Goal: Task Accomplishment & Management: Use online tool/utility

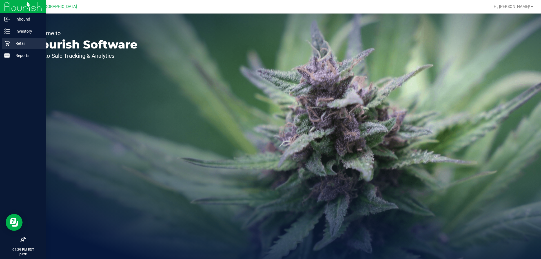
click at [10, 39] on div "Retail" at bounding box center [24, 43] width 45 height 11
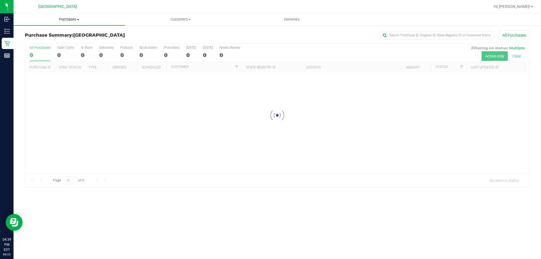
click at [67, 22] on uib-tab-heading "Purchases Summary of purchases Fulfillment All purchases" at bounding box center [69, 20] width 111 height 12
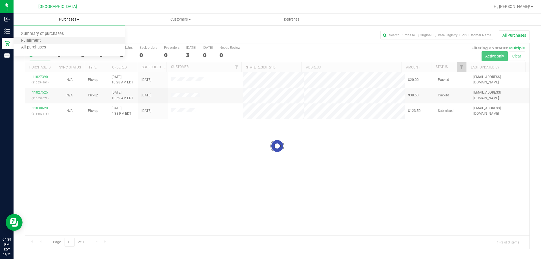
click at [54, 40] on li "Fulfillment" at bounding box center [69, 40] width 111 height 7
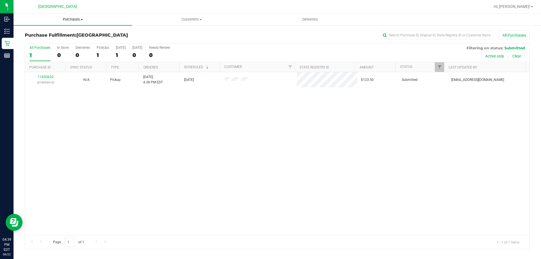
click at [70, 22] on uib-tab-heading "Purchases Summary of purchases Fulfillment All purchases" at bounding box center [73, 20] width 119 height 12
click at [66, 42] on li "Fulfillment" at bounding box center [73, 40] width 119 height 7
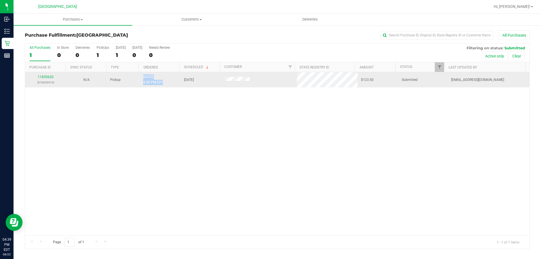
drag, startPoint x: 139, startPoint y: 81, endPoint x: 166, endPoint y: 81, distance: 26.5
click at [166, 81] on td "[DATE] 4:38 PM EDT" at bounding box center [160, 79] width 41 height 15
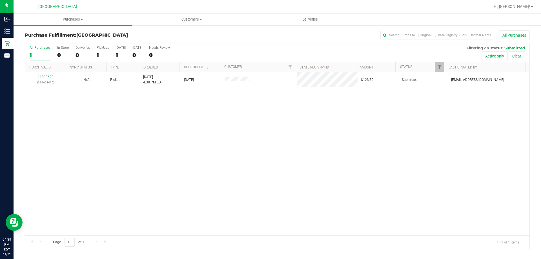
click at [147, 93] on div "11830620 (316653415) N/A Pickup [DATE] 4:38 PM EDT 8/22/2025 $123.50 Submitted …" at bounding box center [277, 153] width 505 height 163
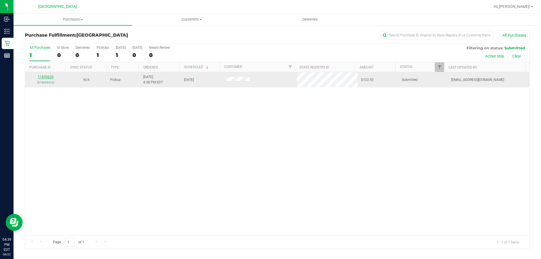
click at [50, 77] on link "11830620" at bounding box center [46, 77] width 16 height 4
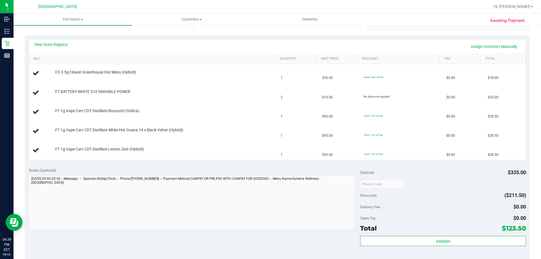
scroll to position [141, 0]
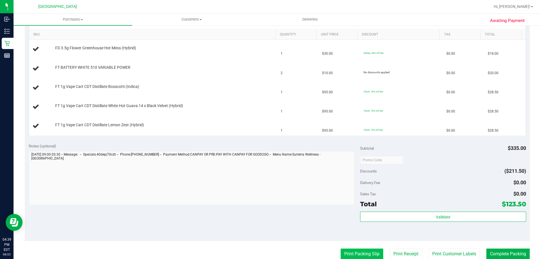
click at [364, 249] on button "Print Packing Slip" at bounding box center [362, 254] width 43 height 11
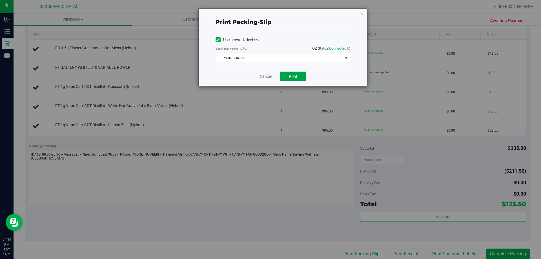
click at [294, 74] on span "Print" at bounding box center [293, 76] width 8 height 5
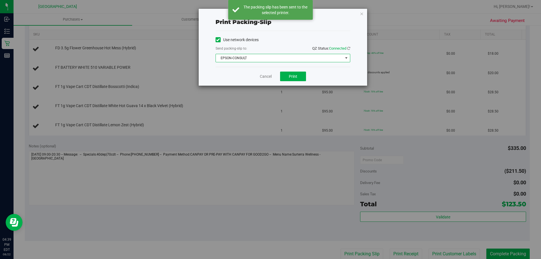
click at [288, 61] on span "EPSON-CONSULT" at bounding box center [279, 58] width 127 height 8
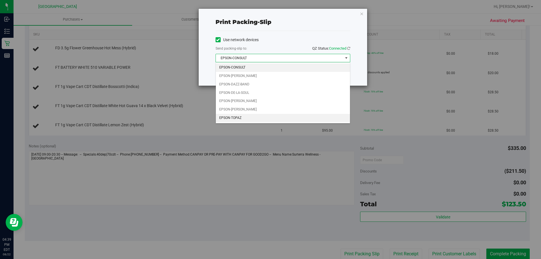
click at [234, 114] on li "EPSON-TOPAZ" at bounding box center [283, 118] width 134 height 8
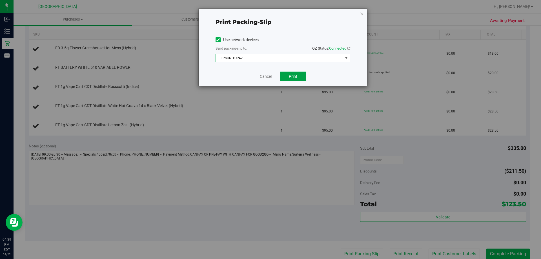
click at [284, 76] on button "Print" at bounding box center [293, 77] width 26 height 10
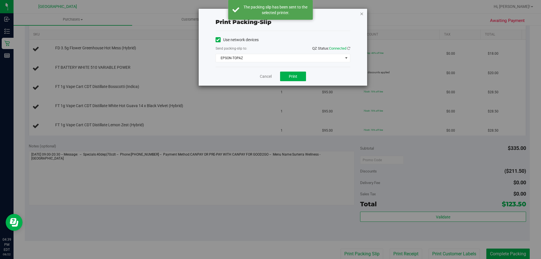
click at [360, 13] on icon "button" at bounding box center [362, 13] width 4 height 7
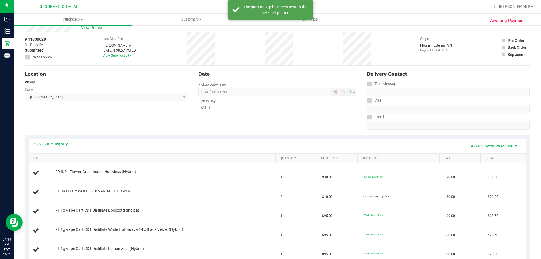
scroll to position [0, 0]
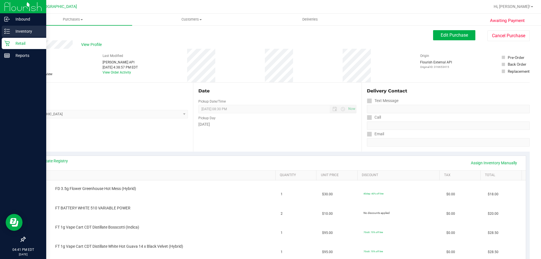
click at [8, 29] on line at bounding box center [7, 29] width 3 height 0
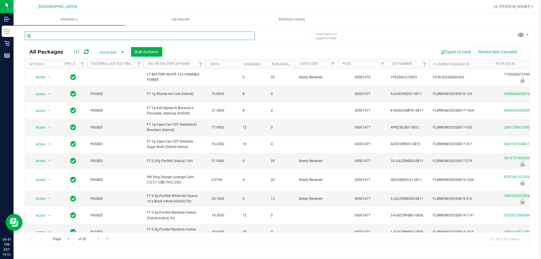
click at [92, 34] on input "text" at bounding box center [140, 36] width 230 height 8
type input "5174631415301264"
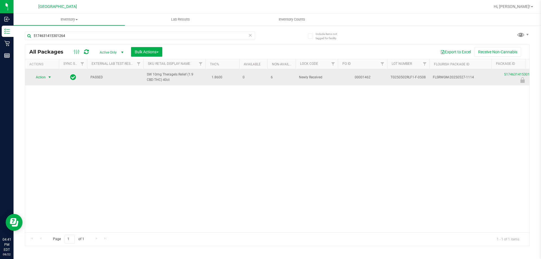
click at [47, 79] on span "select" at bounding box center [49, 77] width 7 height 8
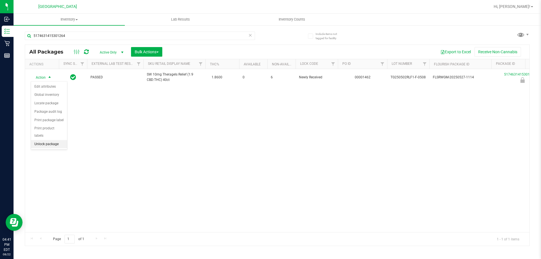
click at [54, 140] on li "Unlock package" at bounding box center [49, 144] width 36 height 8
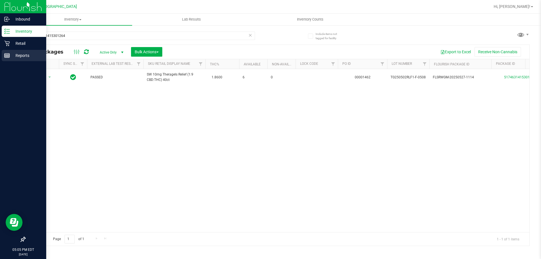
click at [8, 56] on icon at bounding box center [7, 56] width 6 height 6
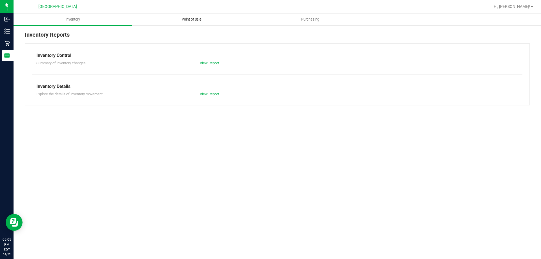
click at [199, 17] on span "Point of Sale" at bounding box center [191, 19] width 35 height 5
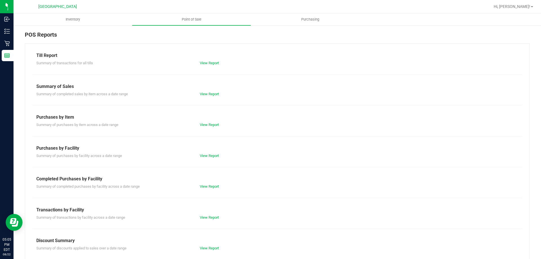
click at [211, 183] on div "Summary of completed purchases by facility across a date range View Report" at bounding box center [277, 185] width 490 height 7
click at [213, 189] on div "View Report" at bounding box center [237, 187] width 82 height 6
click at [212, 185] on link "View Report" at bounding box center [209, 186] width 19 height 4
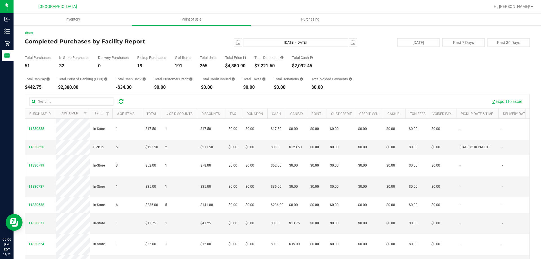
click at [257, 97] on div "Export to Excel" at bounding box center [328, 102] width 396 height 10
click at [385, 93] on div "Back Completed Purchases by Facility Report [DATE] [DATE] - [DATE] [DATE] [DATE…" at bounding box center [277, 162] width 505 height 265
click at [408, 82] on div "Total CanPay $442.75 Total Point of Banking (POB) $2,380.00 Total Cash Back -$3…" at bounding box center [277, 78] width 505 height 21
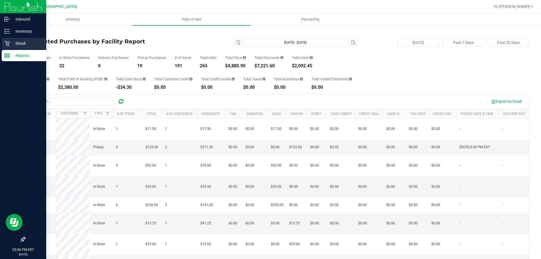
click at [8, 45] on icon at bounding box center [6, 43] width 5 height 5
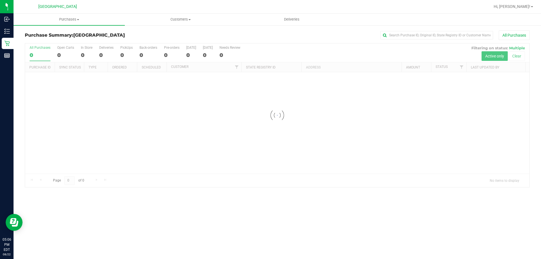
click at [67, 25] on link "Purchases Summary of purchases Fulfillment All purchases" at bounding box center [69, 20] width 111 height 12
click at [68, 17] on span "Purchases" at bounding box center [69, 19] width 111 height 5
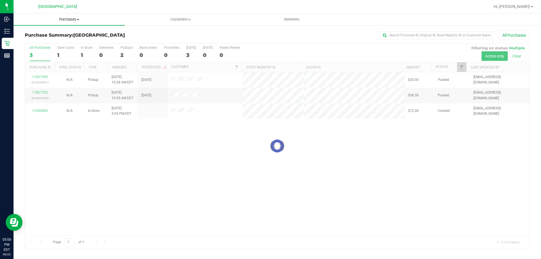
click at [69, 22] on uib-tab-heading "Purchases Summary of purchases Fulfillment All purchases" at bounding box center [69, 20] width 111 height 12
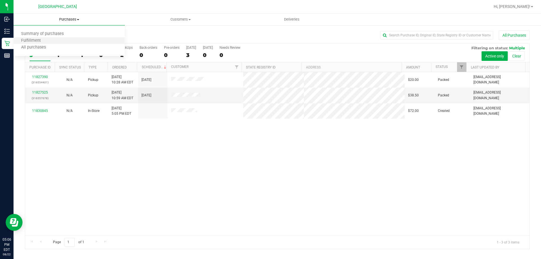
click at [65, 43] on li "Fulfillment" at bounding box center [69, 40] width 111 height 7
